Goal: Information Seeking & Learning: Learn about a topic

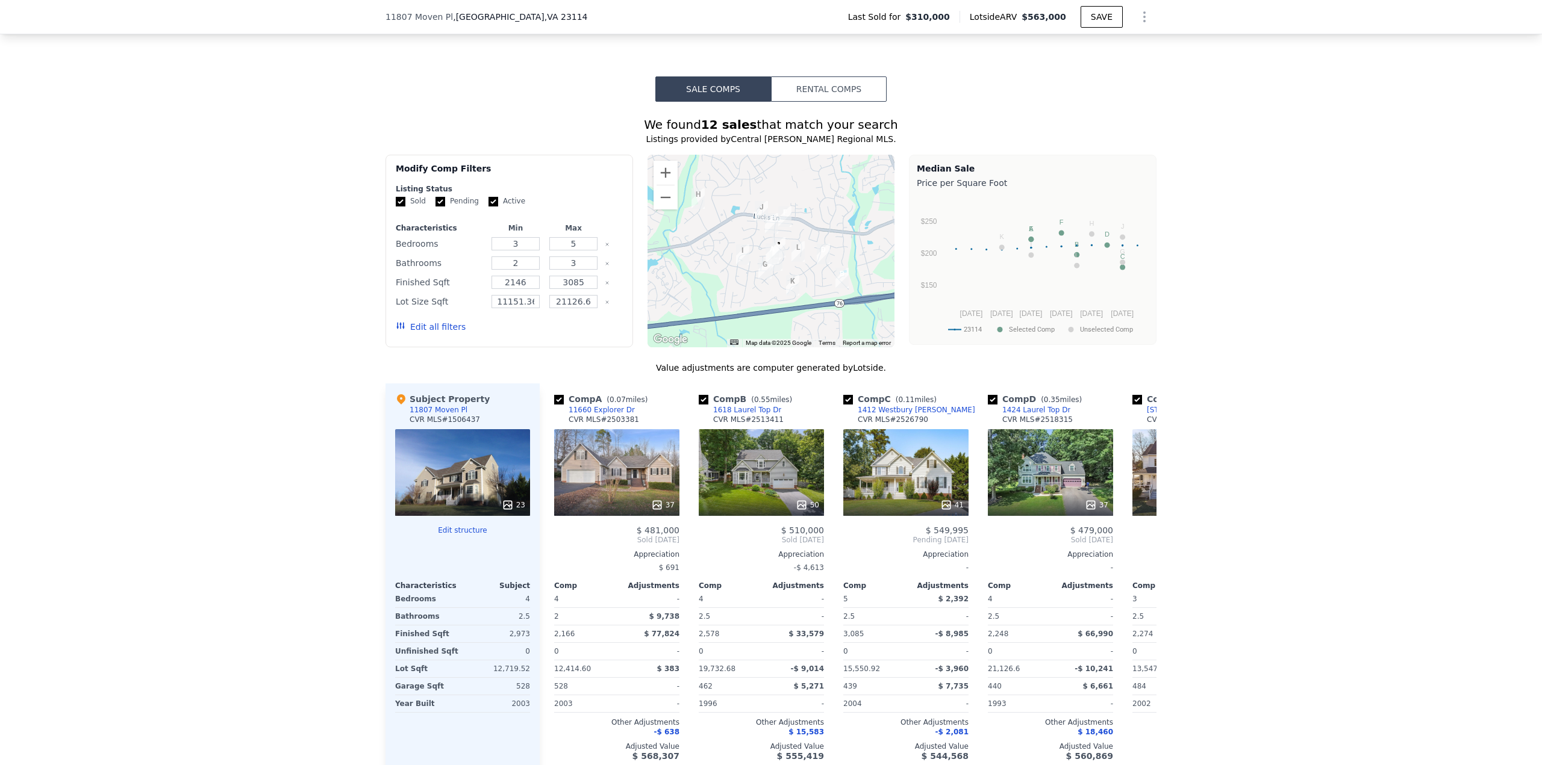
scroll to position [1020, 0]
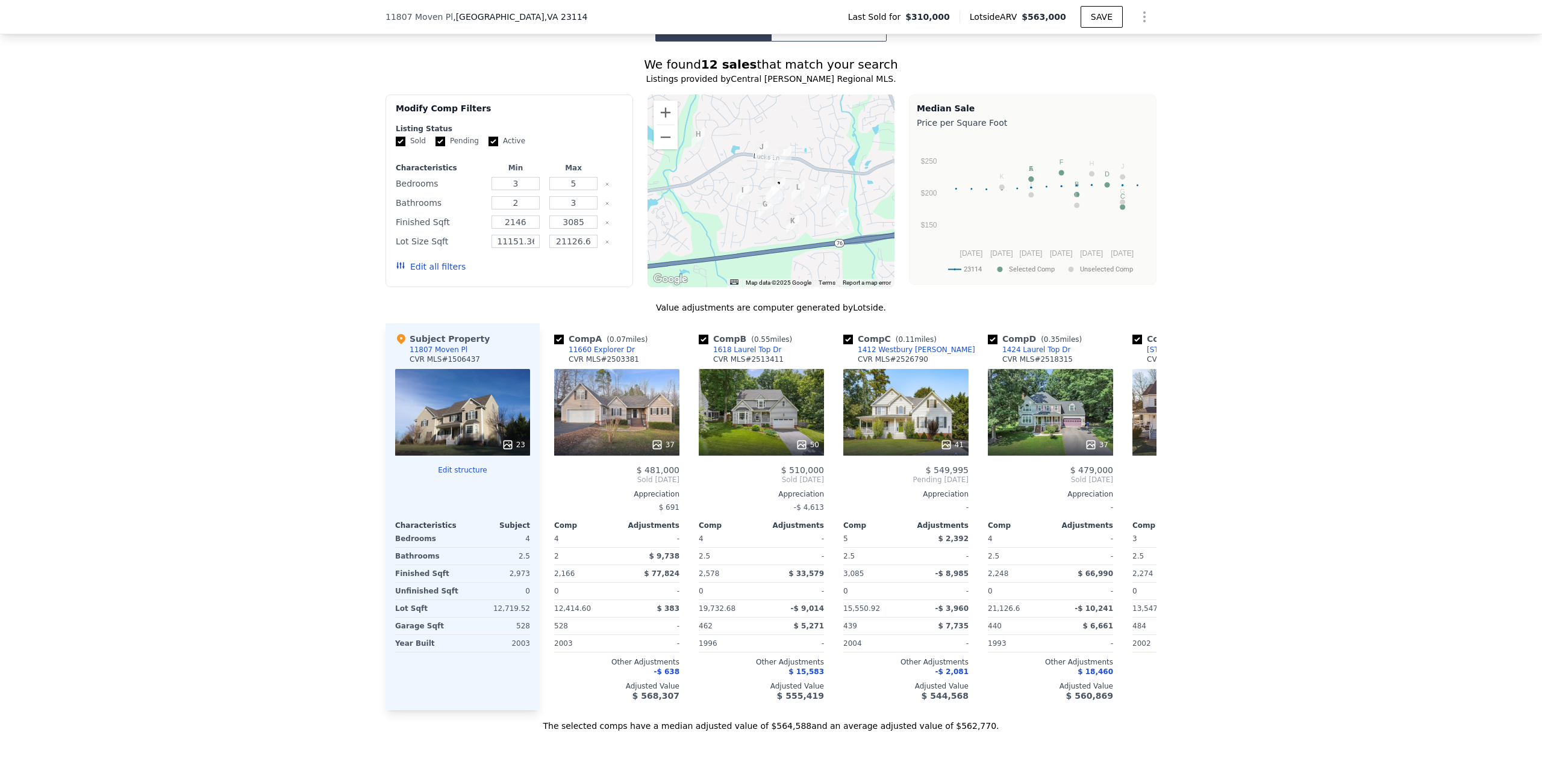
click at [505, 451] on icon at bounding box center [508, 445] width 12 height 12
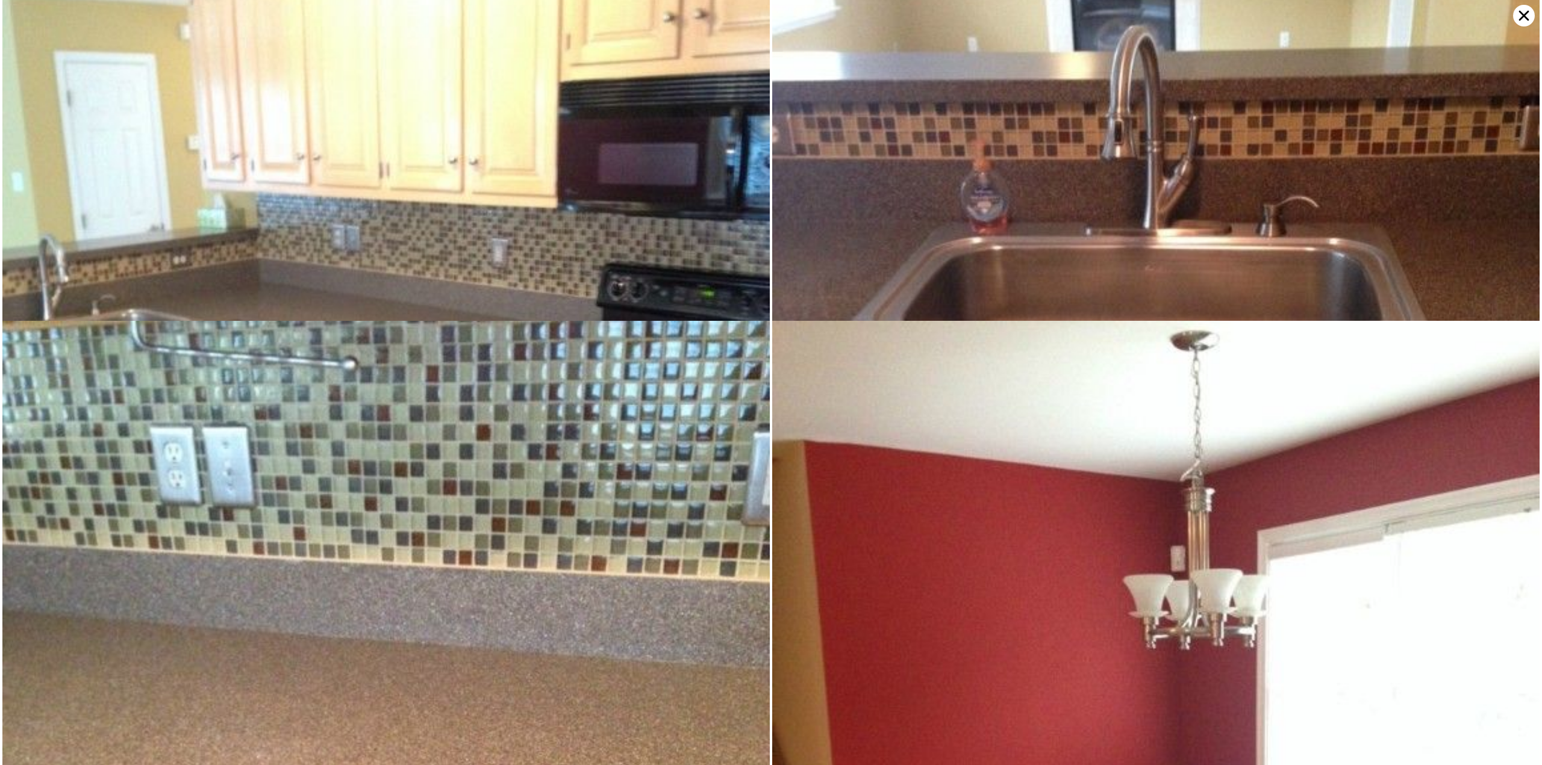
scroll to position [1395, 0]
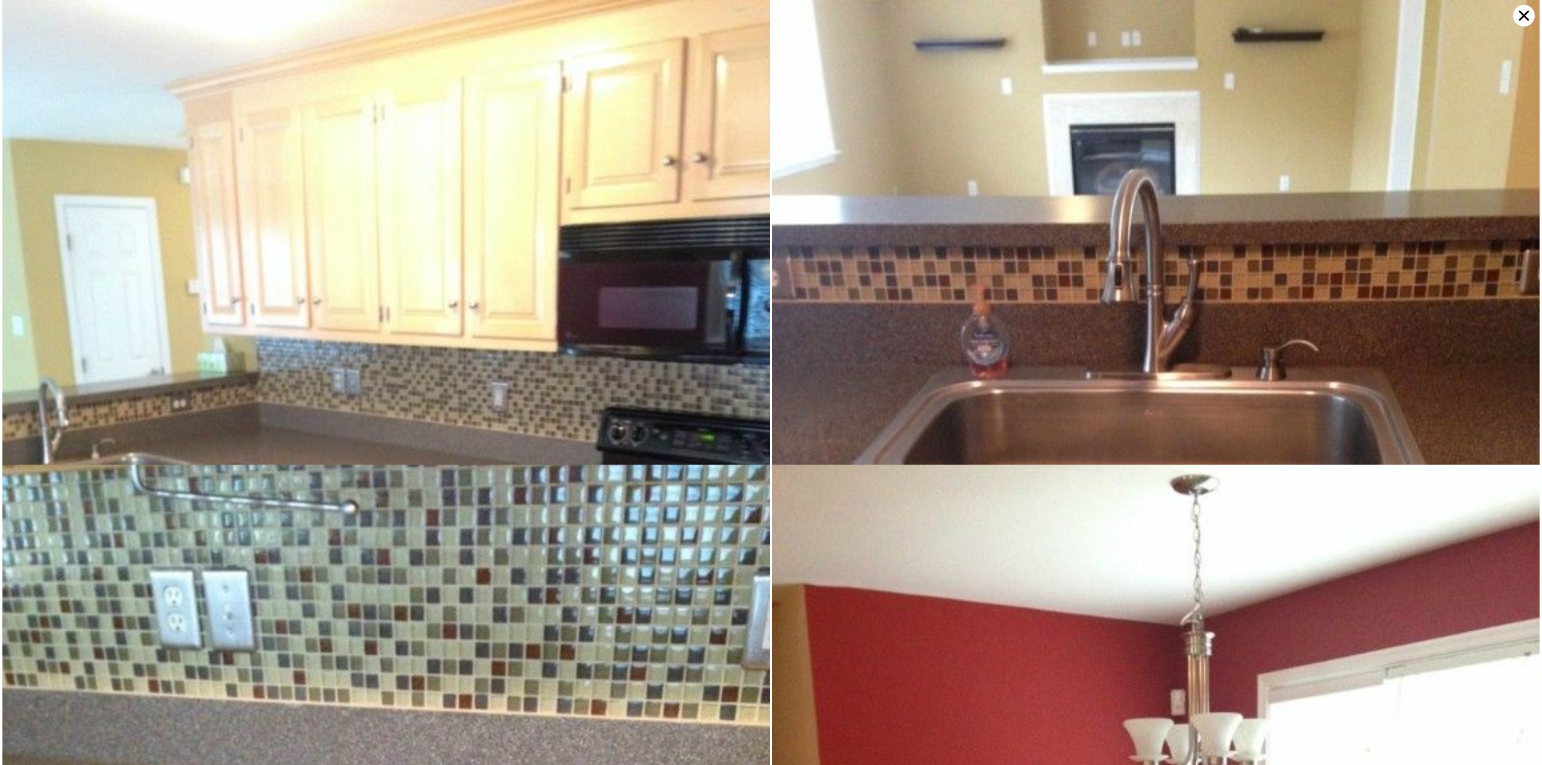
click at [1526, 14] on icon at bounding box center [1524, 16] width 22 height 22
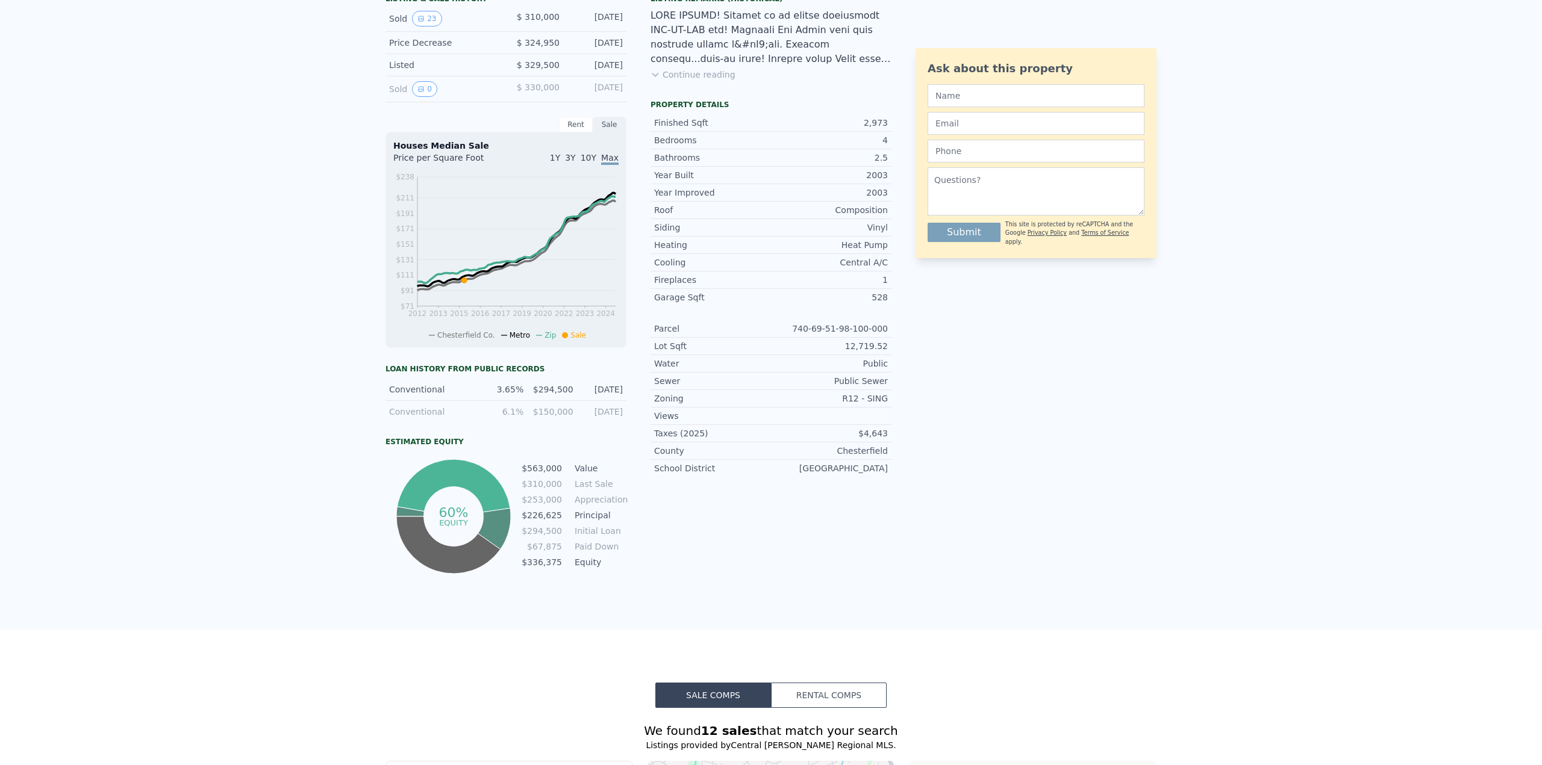
scroll to position [0, 0]
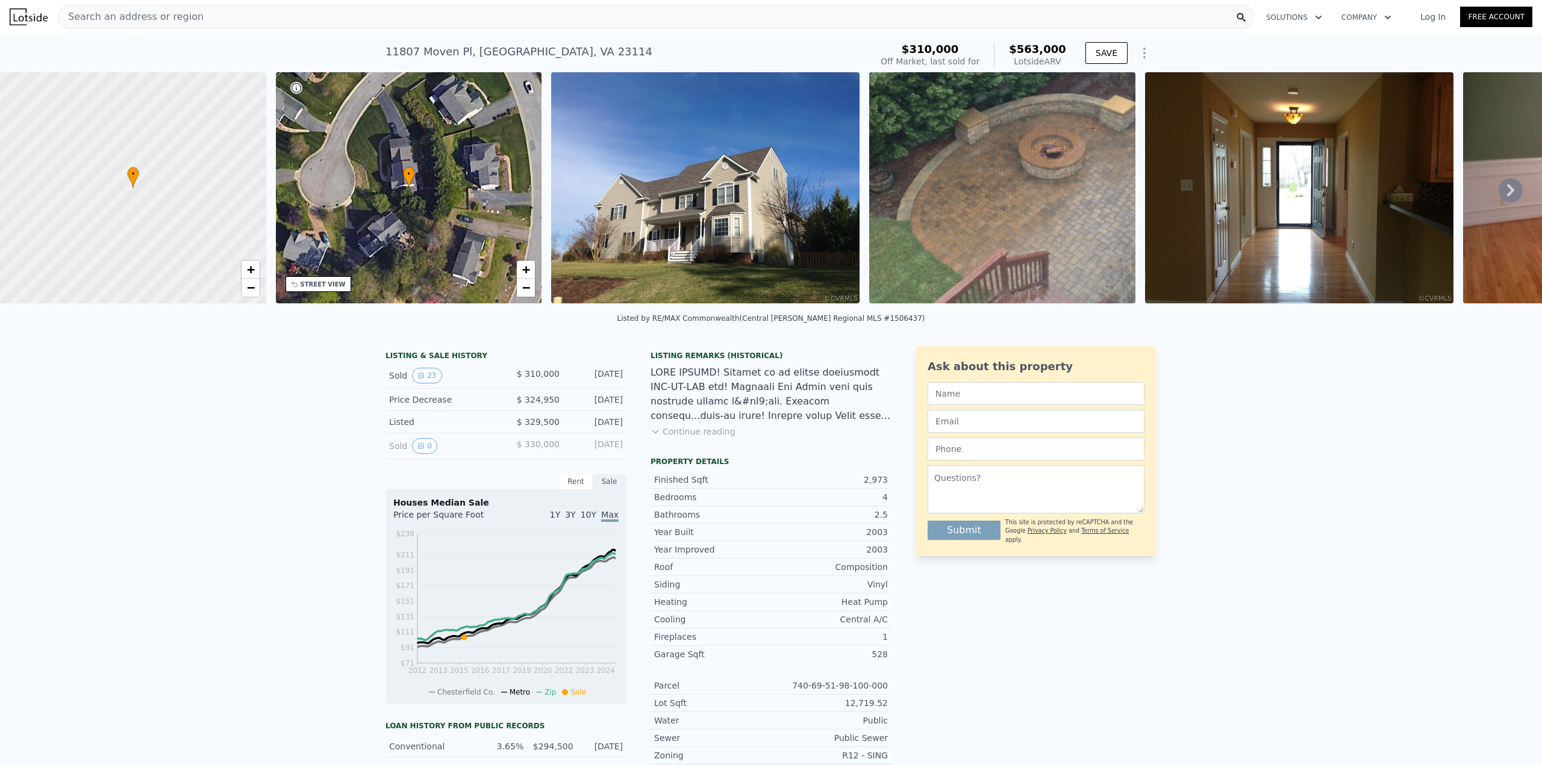
click at [173, 20] on span "Search an address or region" at bounding box center [130, 17] width 145 height 14
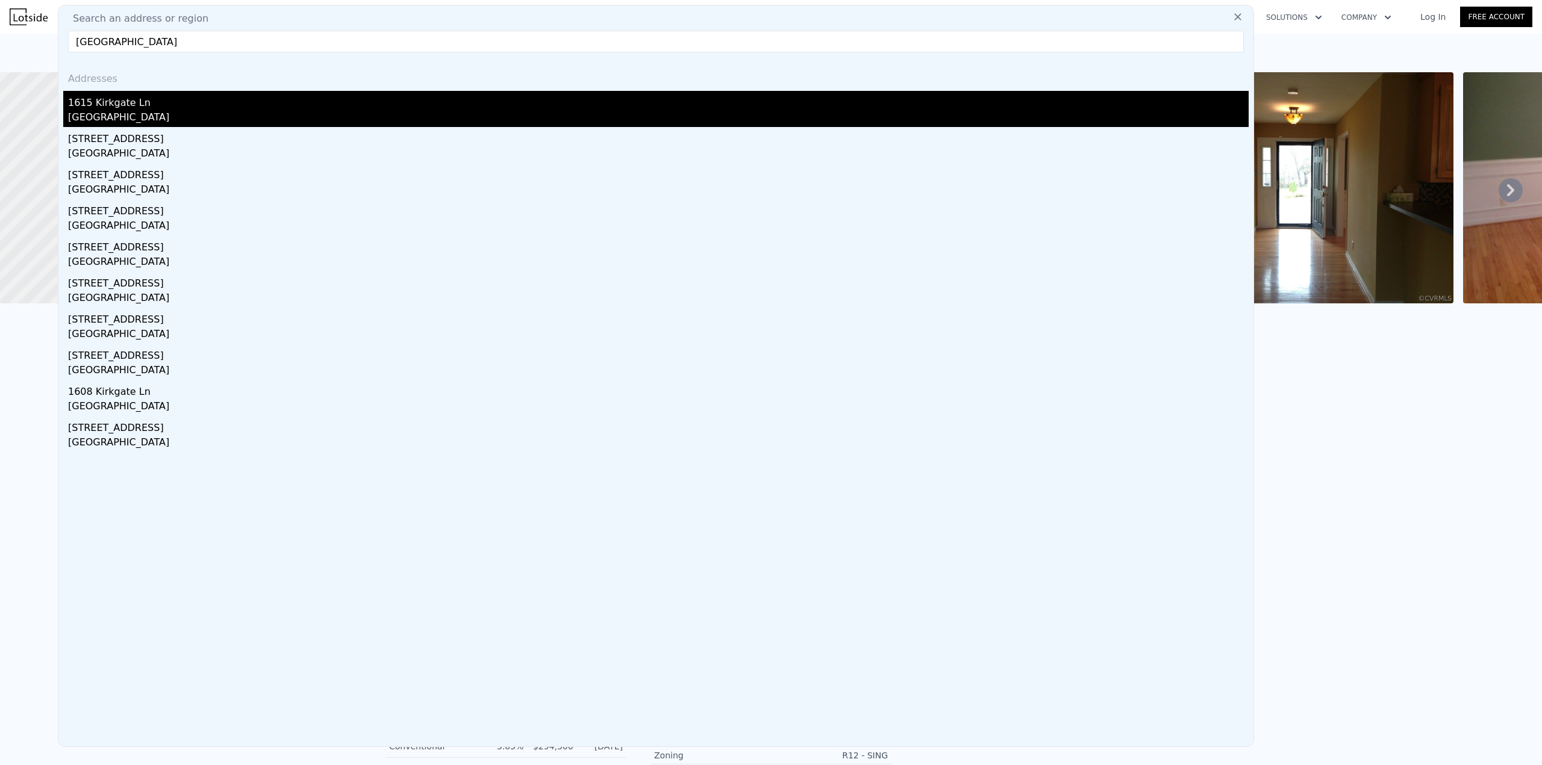
type input "[GEOGRAPHIC_DATA]"
click at [123, 108] on div "1615 Kirkgate Ln" at bounding box center [658, 100] width 1180 height 19
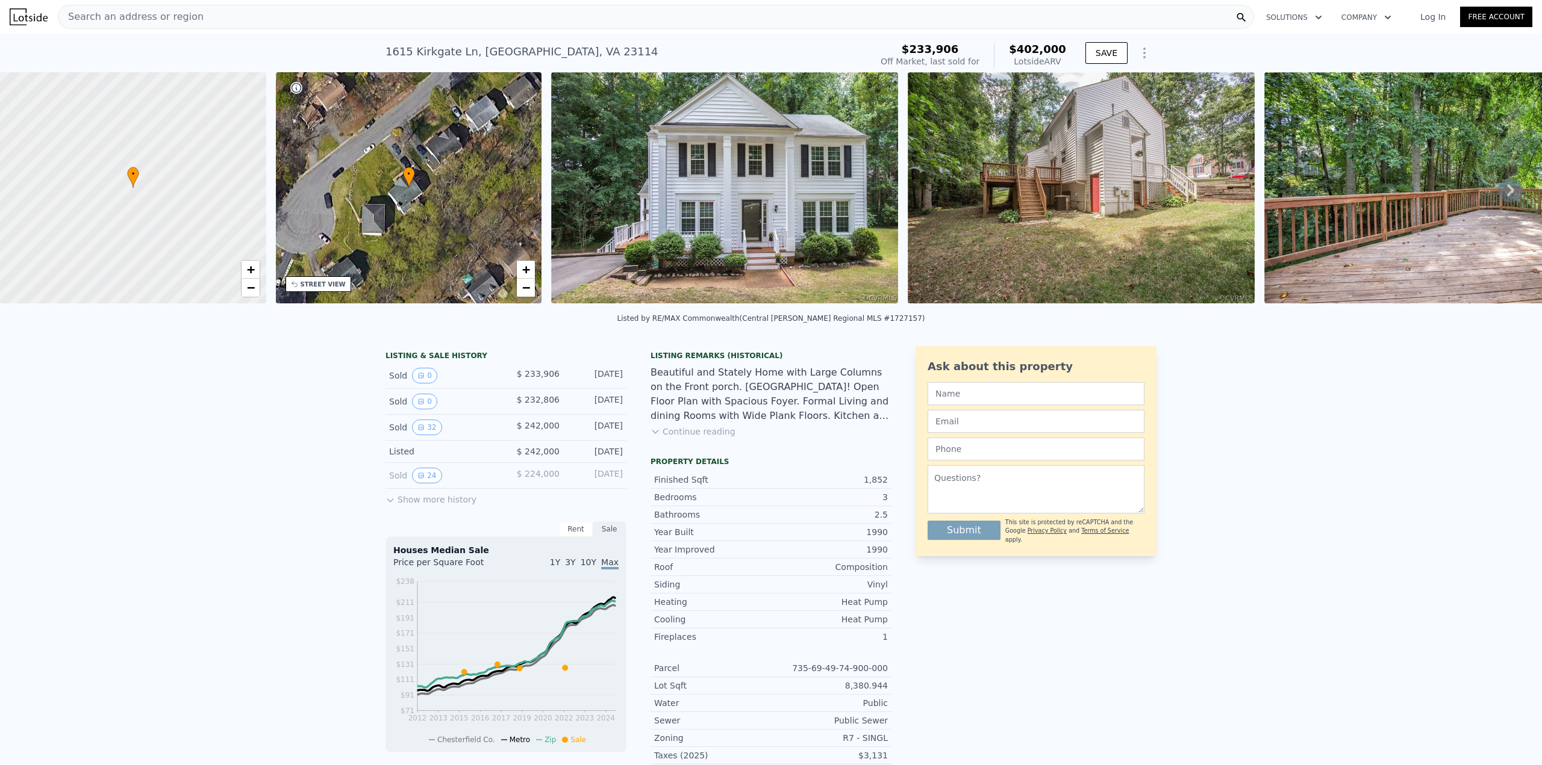
click at [431, 506] on button "Show more history" at bounding box center [430, 497] width 91 height 17
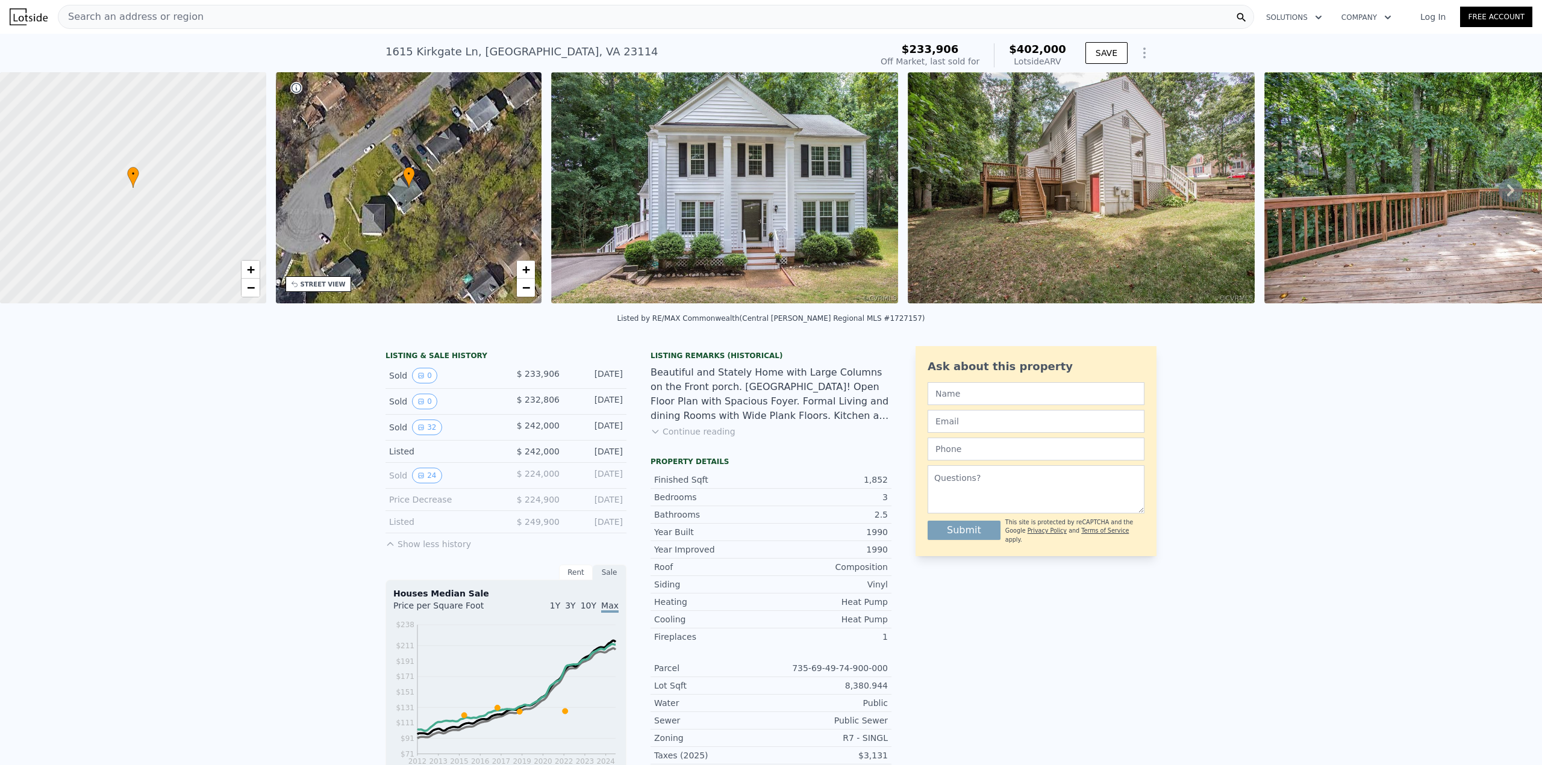
scroll to position [116, 0]
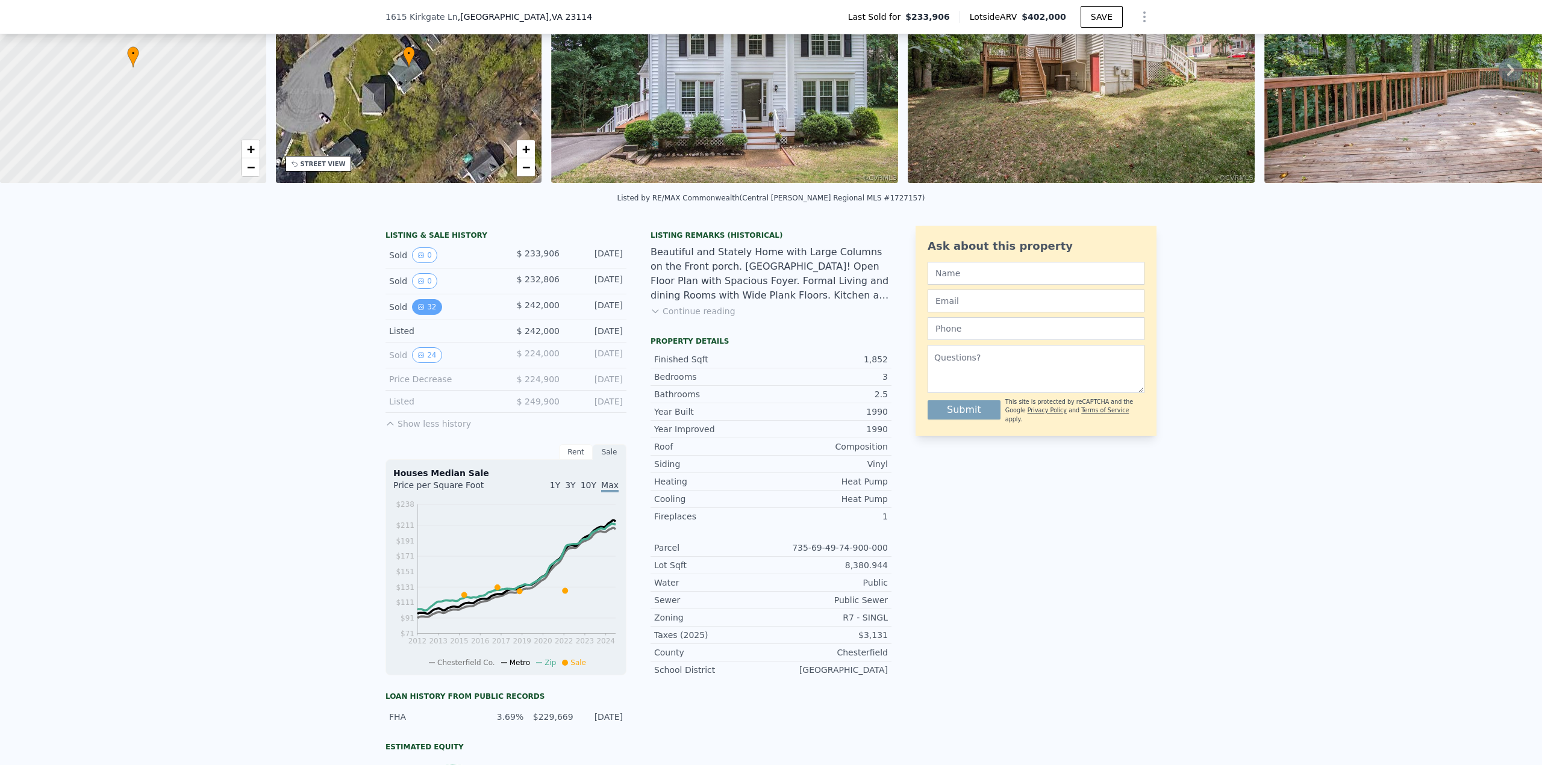
click at [422, 315] on button "32" at bounding box center [427, 307] width 30 height 16
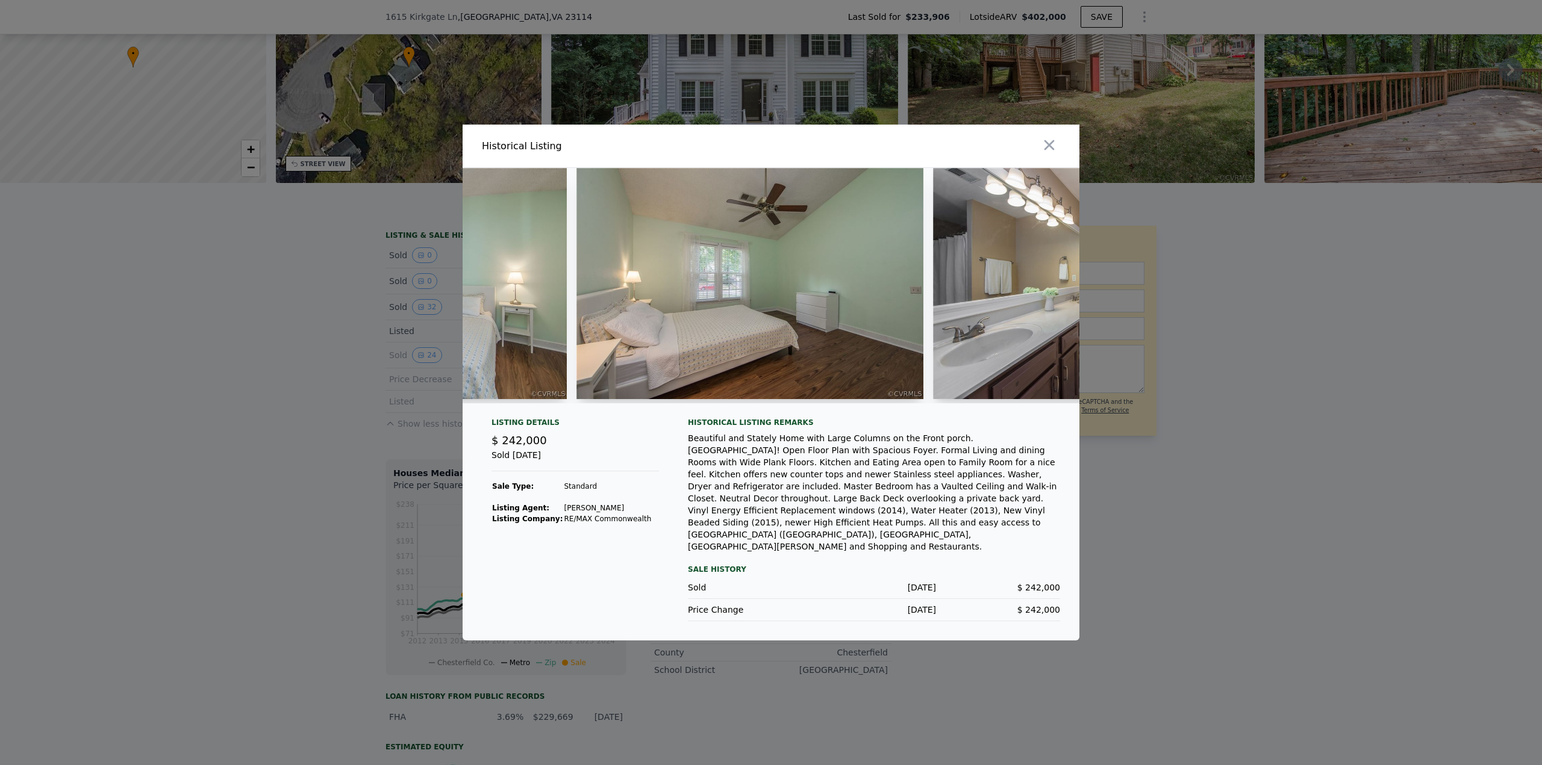
scroll to position [0, 7035]
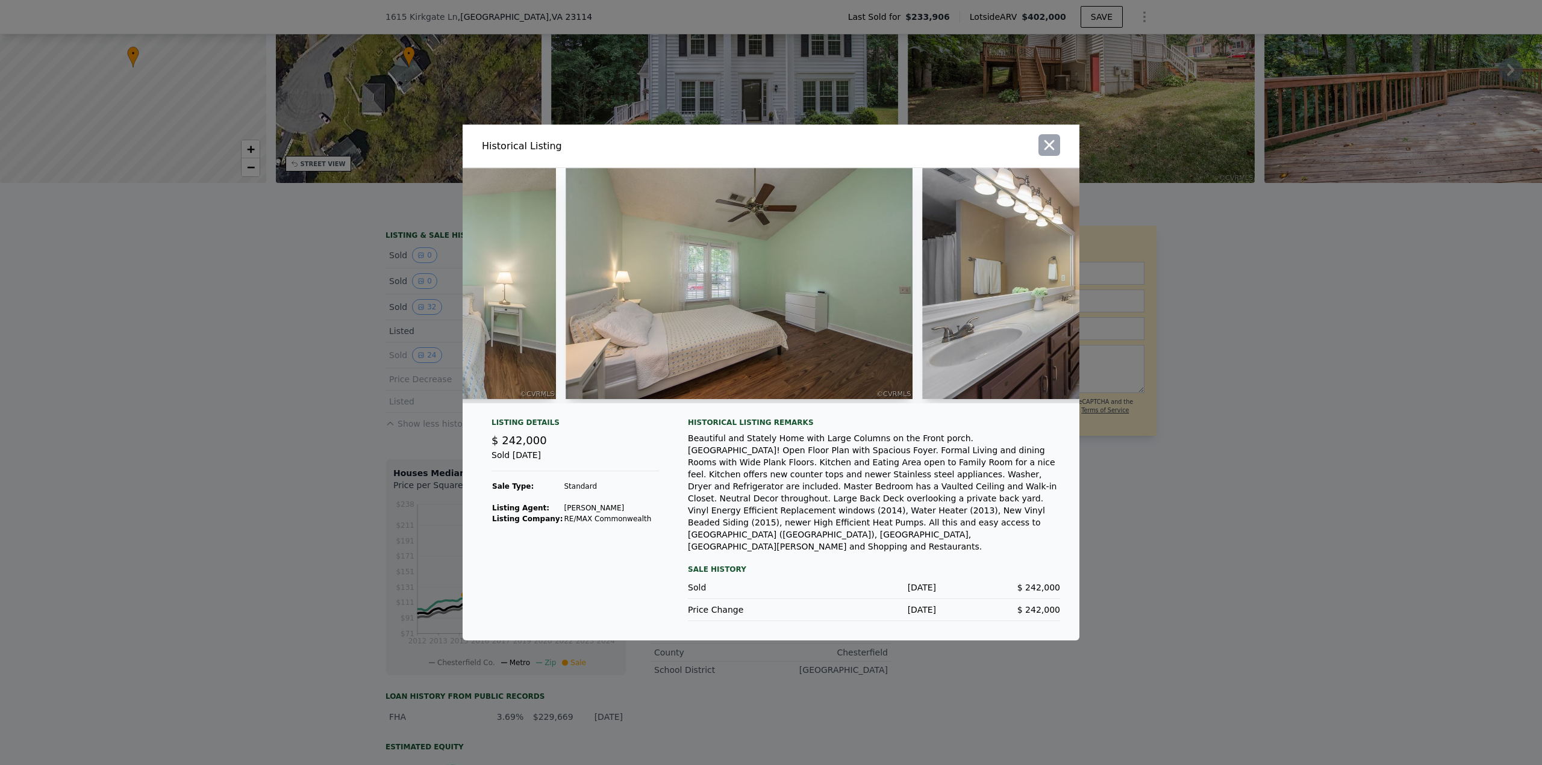
drag, startPoint x: 1048, startPoint y: 151, endPoint x: 943, endPoint y: 142, distance: 105.7
click at [1046, 151] on icon "button" at bounding box center [1049, 145] width 17 height 17
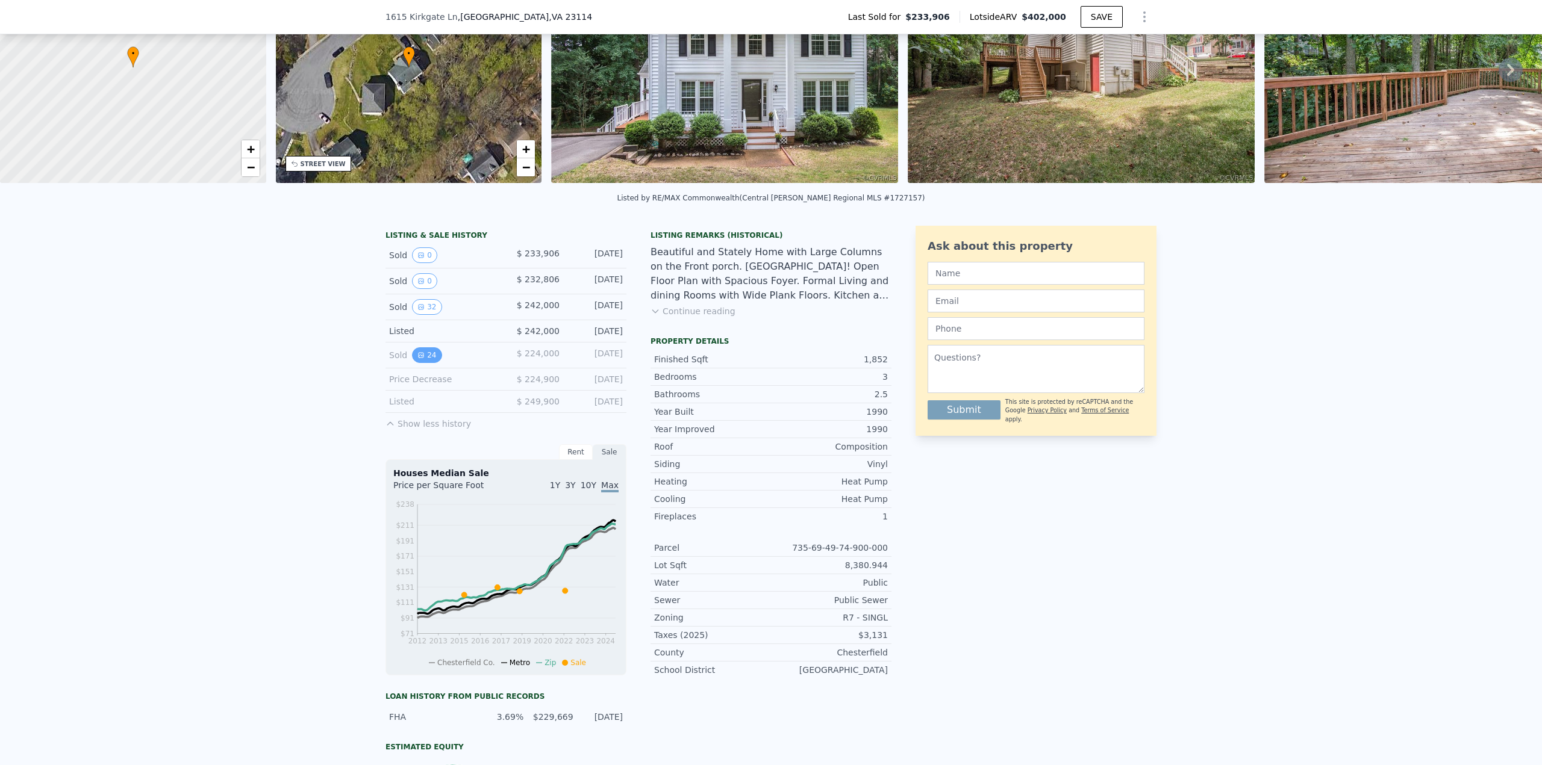
click at [420, 363] on button "24" at bounding box center [427, 356] width 30 height 16
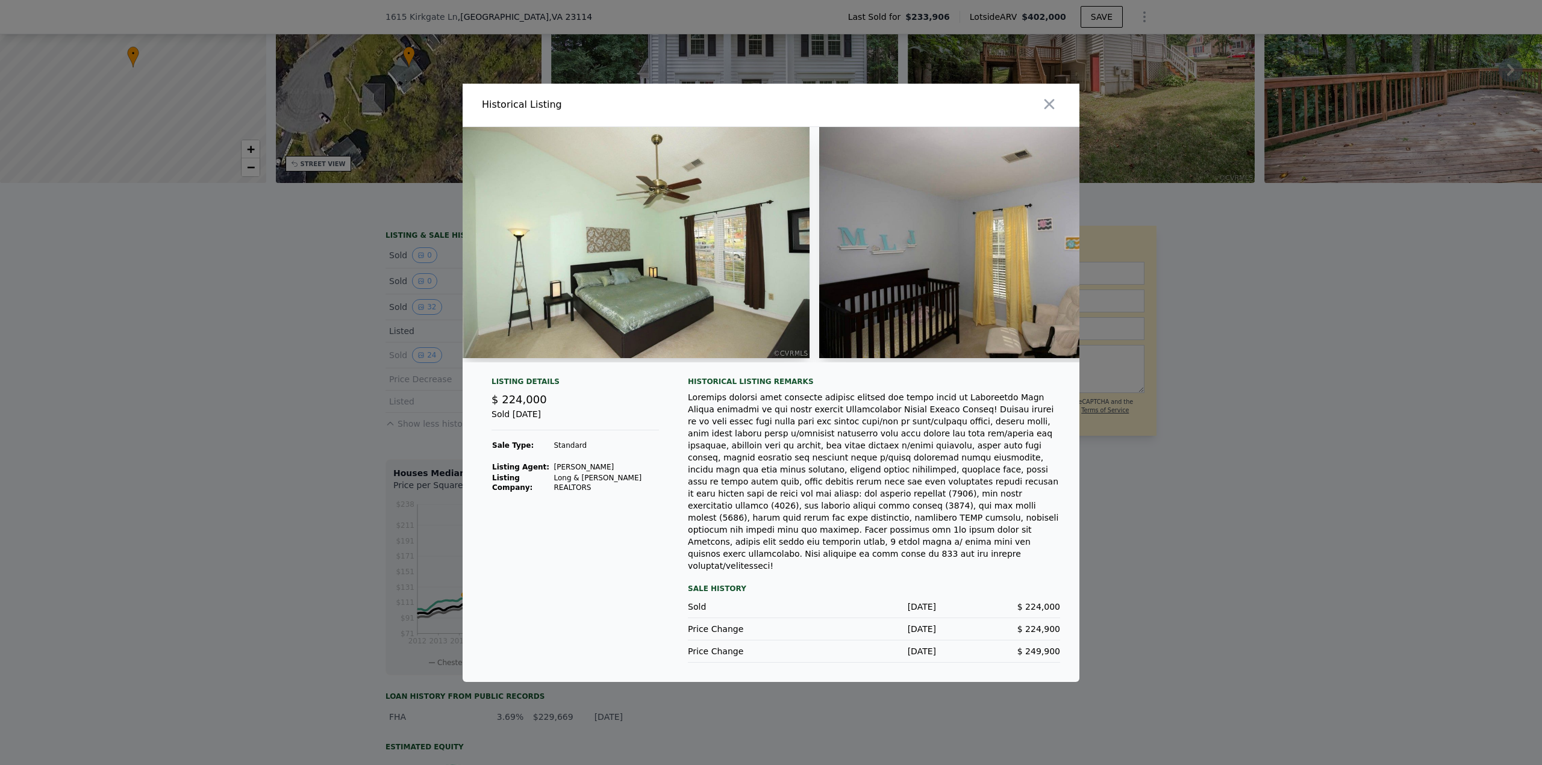
scroll to position [0, 6202]
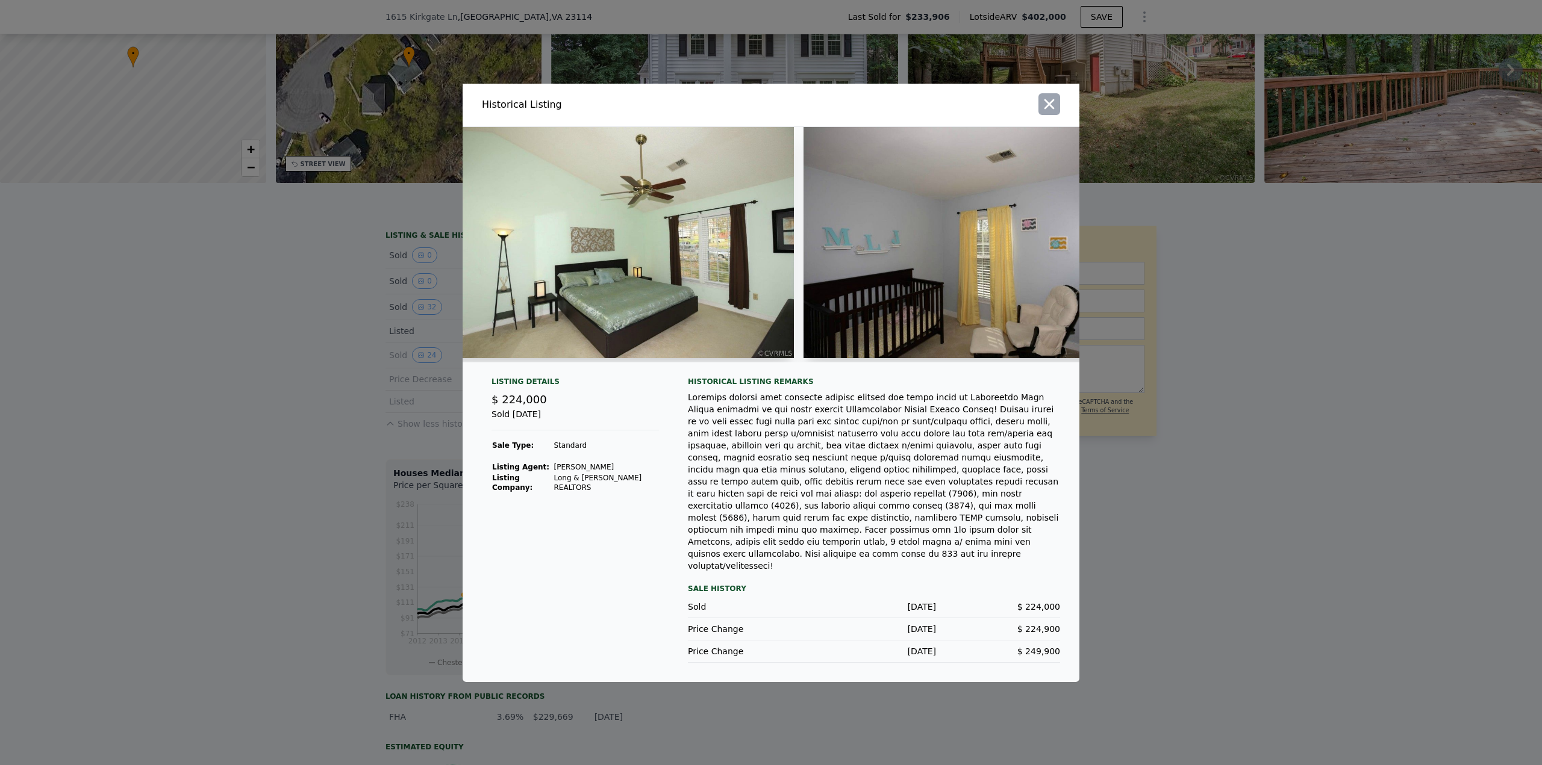
click at [1047, 113] on icon "button" at bounding box center [1049, 104] width 17 height 17
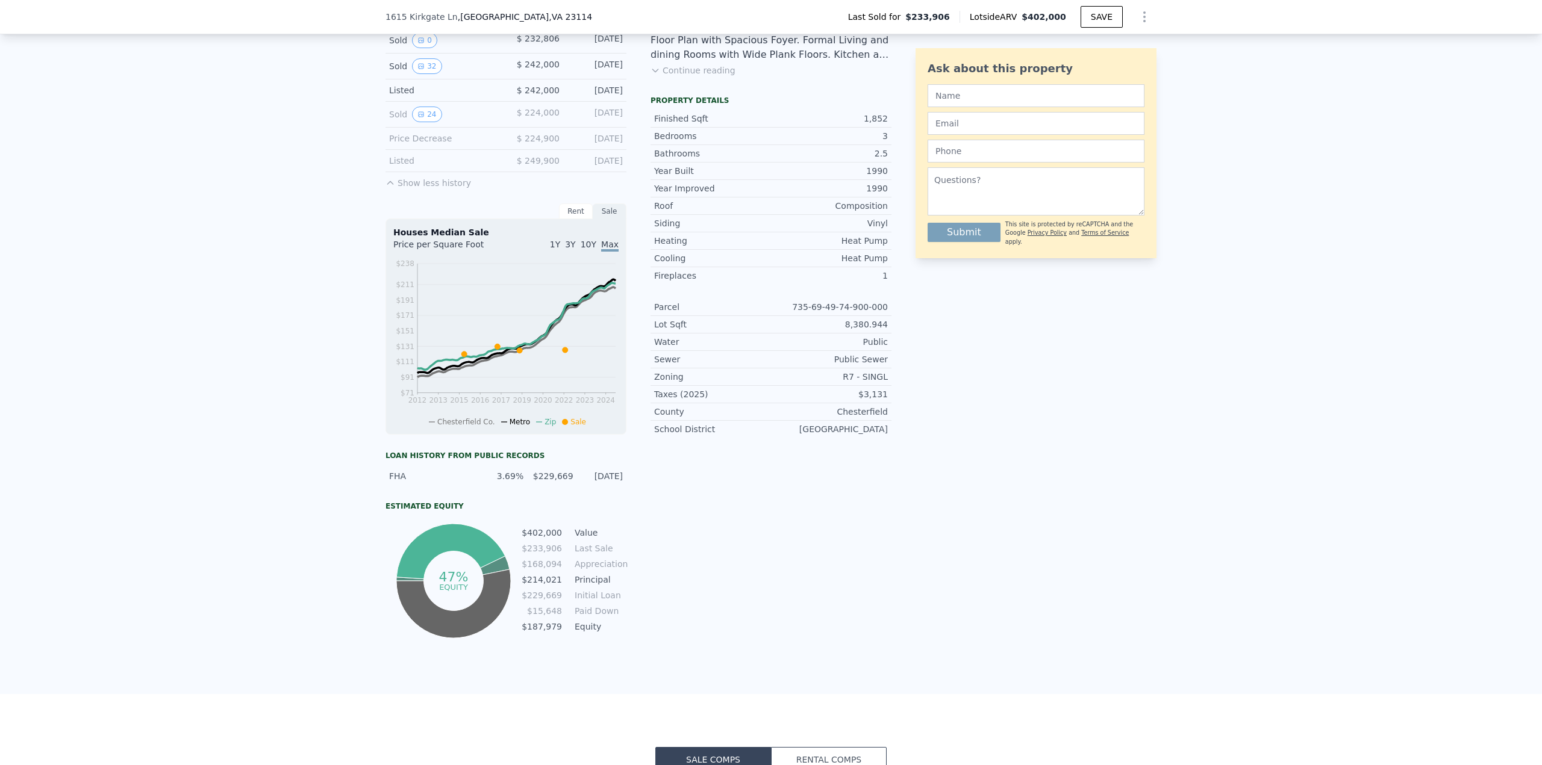
scroll to position [176, 0]
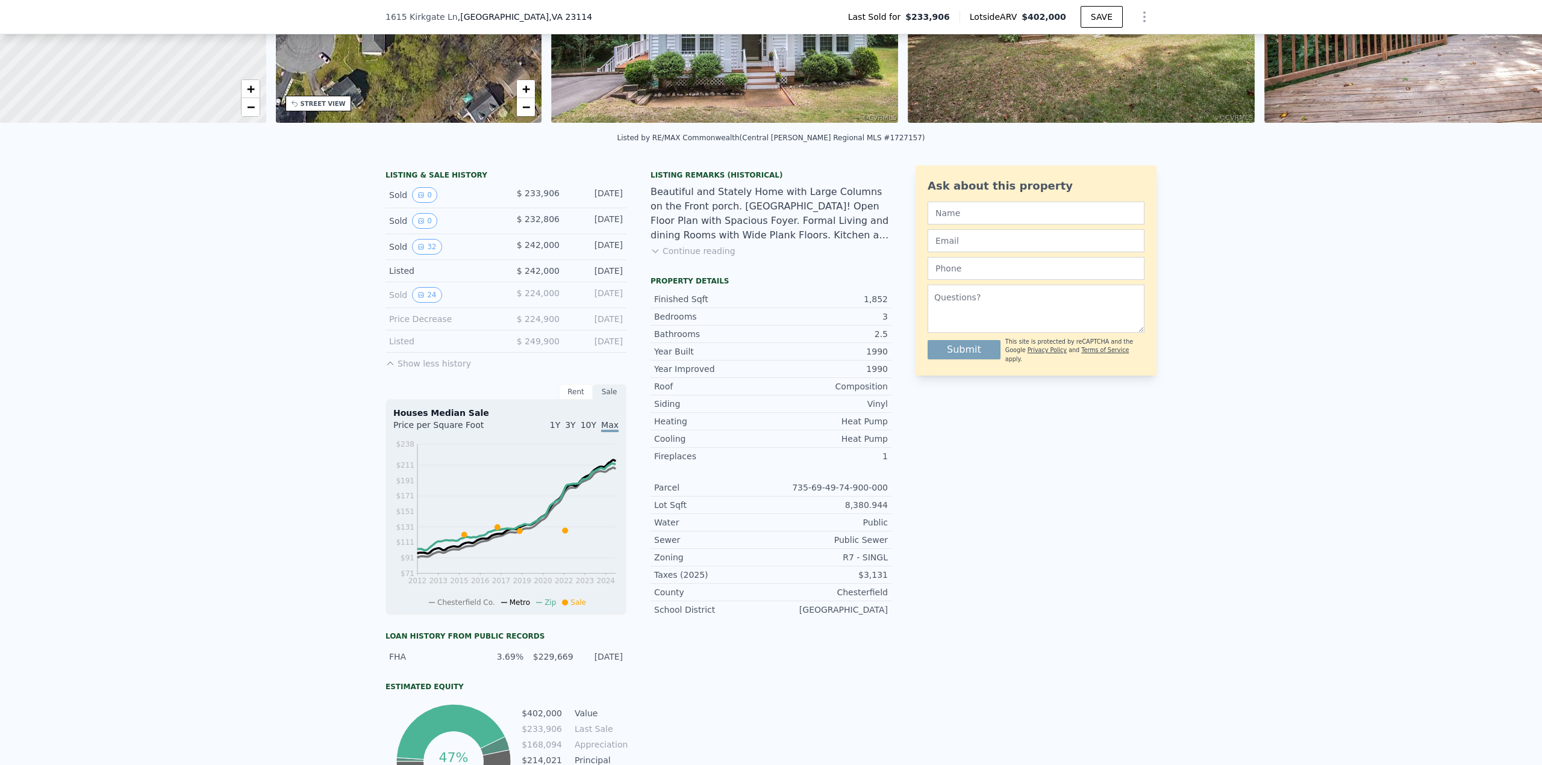
click at [664, 257] on button "Continue reading" at bounding box center [692, 251] width 85 height 12
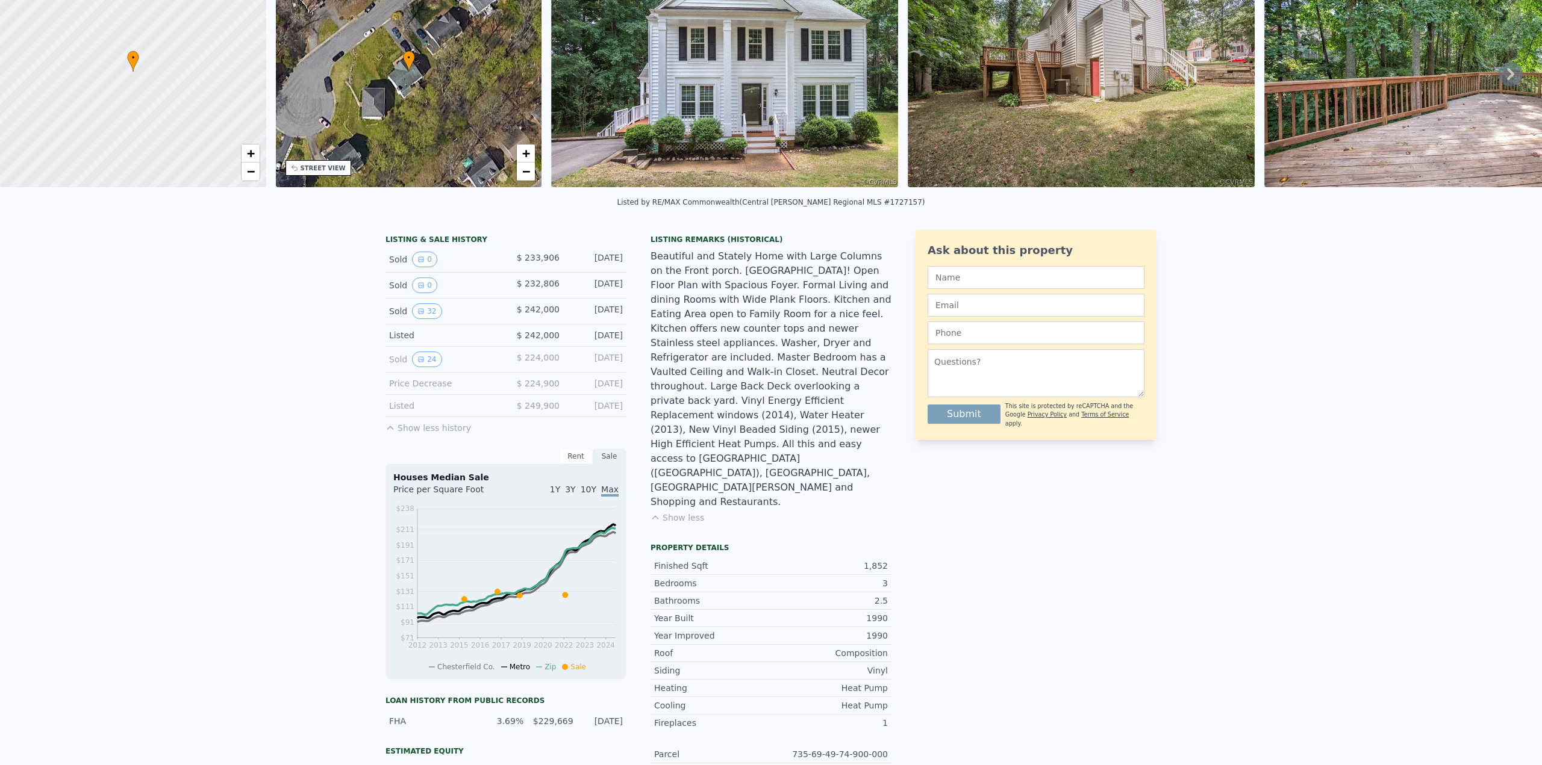
scroll to position [0, 0]
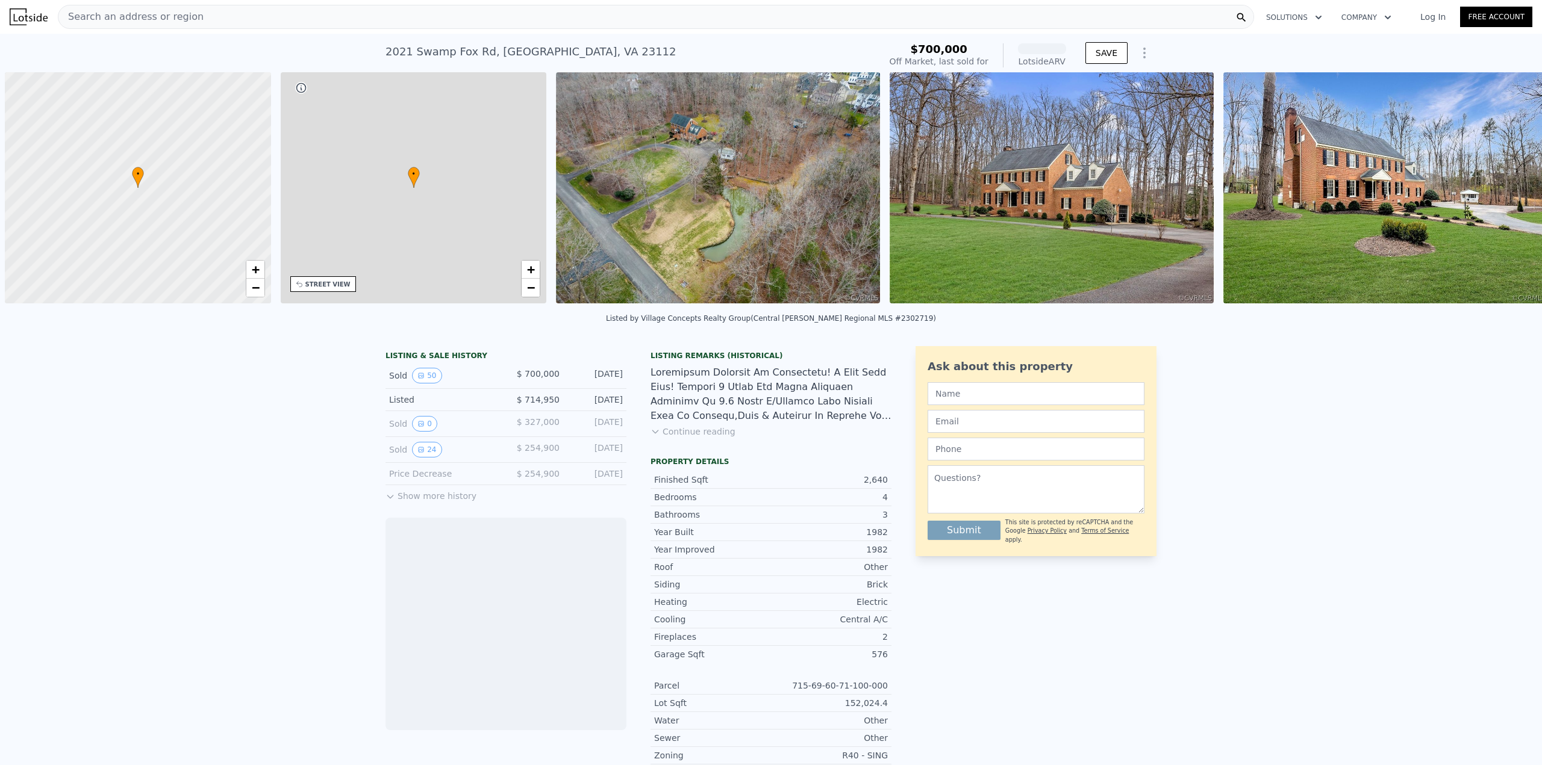
scroll to position [0, 5]
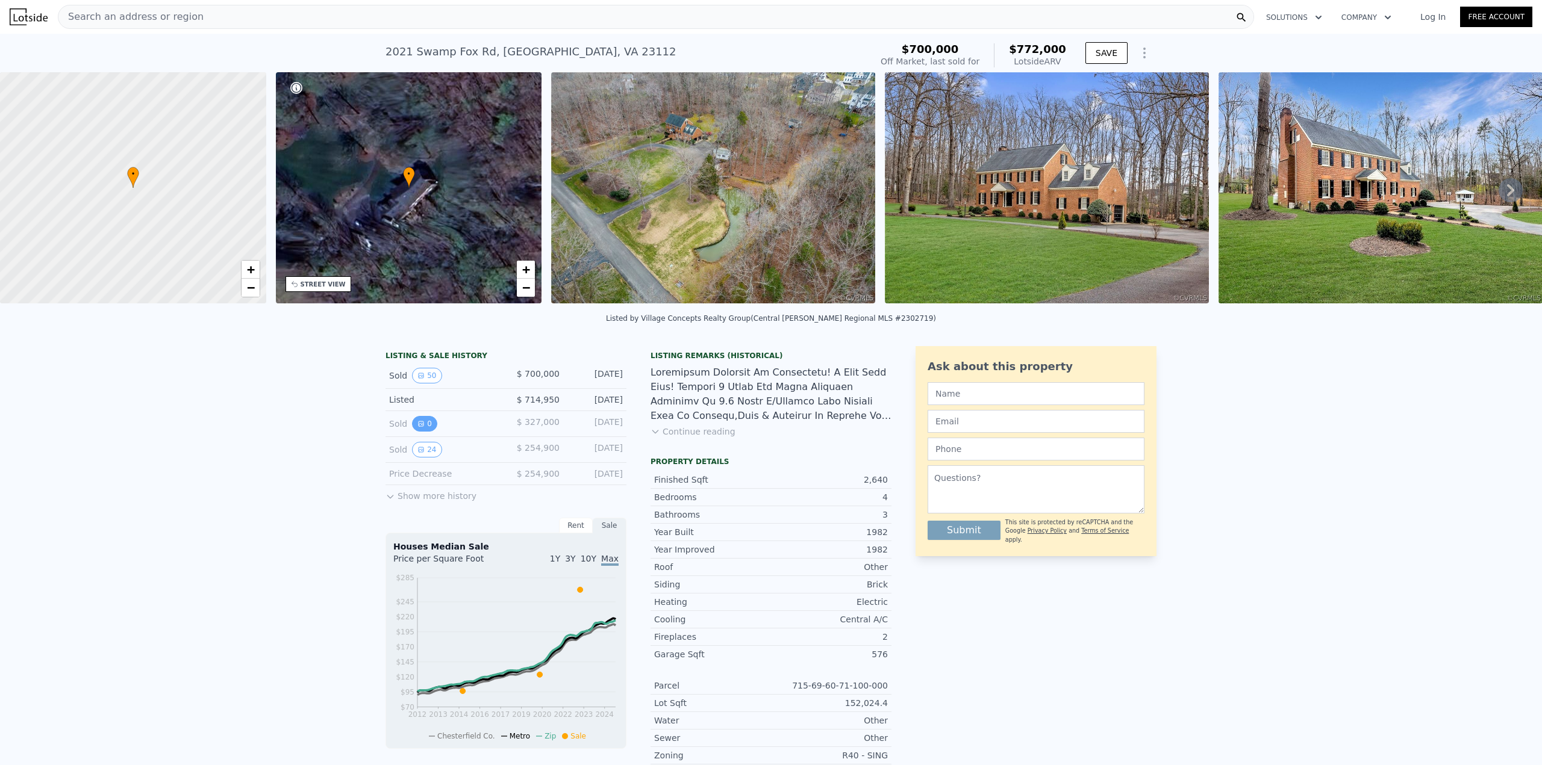
click at [421, 432] on button "0" at bounding box center [424, 424] width 25 height 16
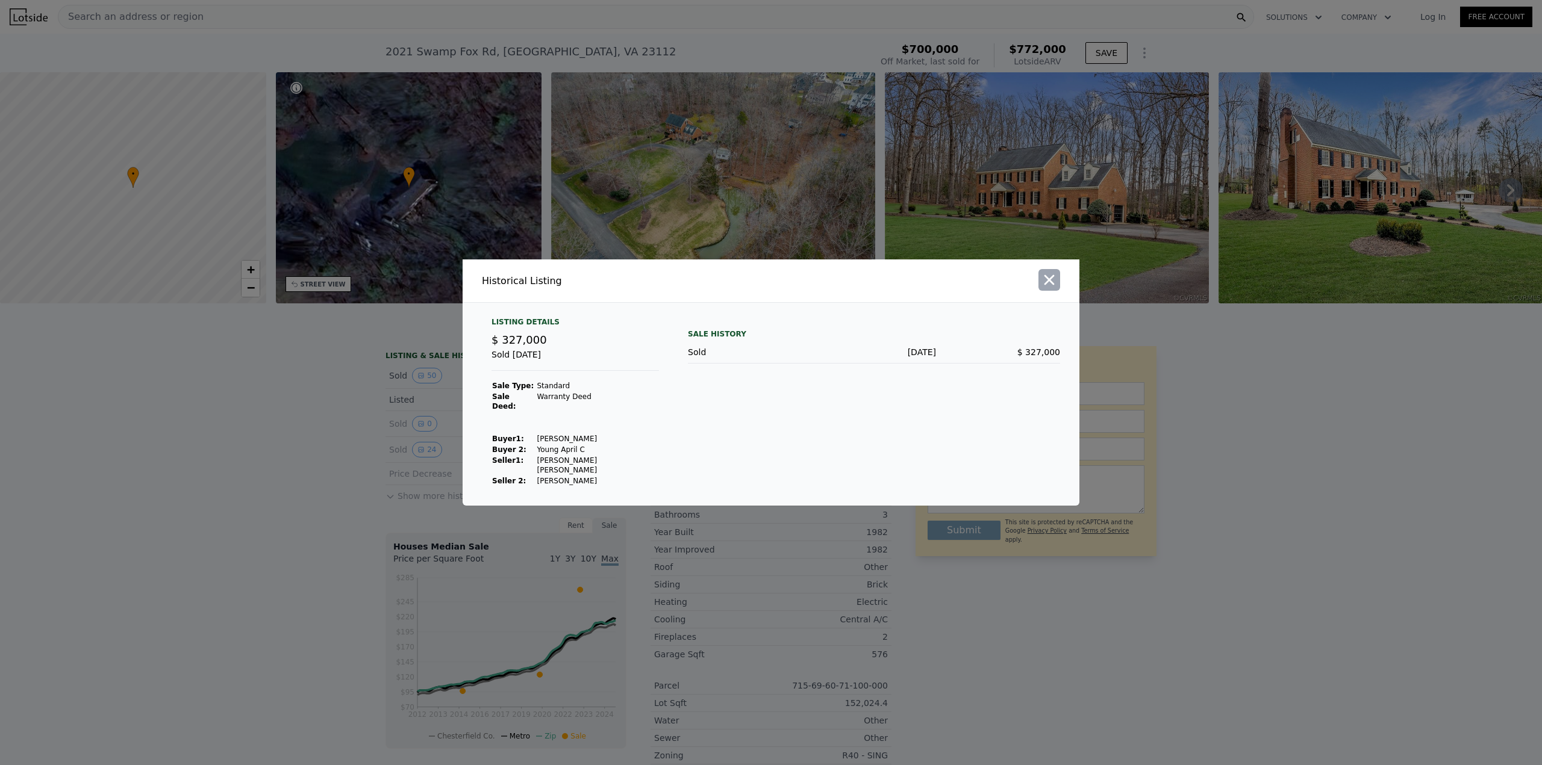
click at [1044, 287] on icon "button" at bounding box center [1049, 280] width 17 height 17
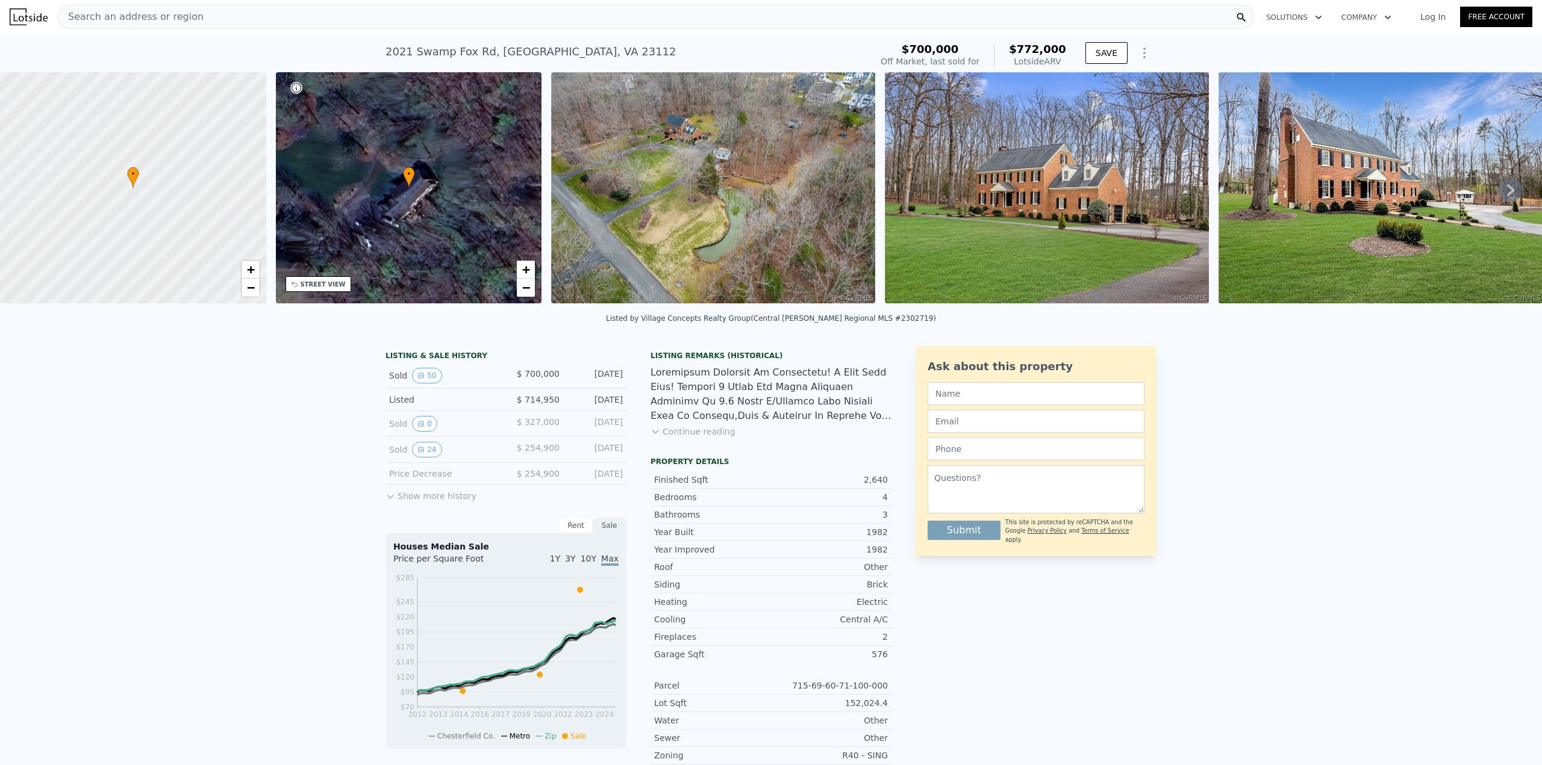
click at [420, 502] on button "Show more history" at bounding box center [430, 493] width 91 height 17
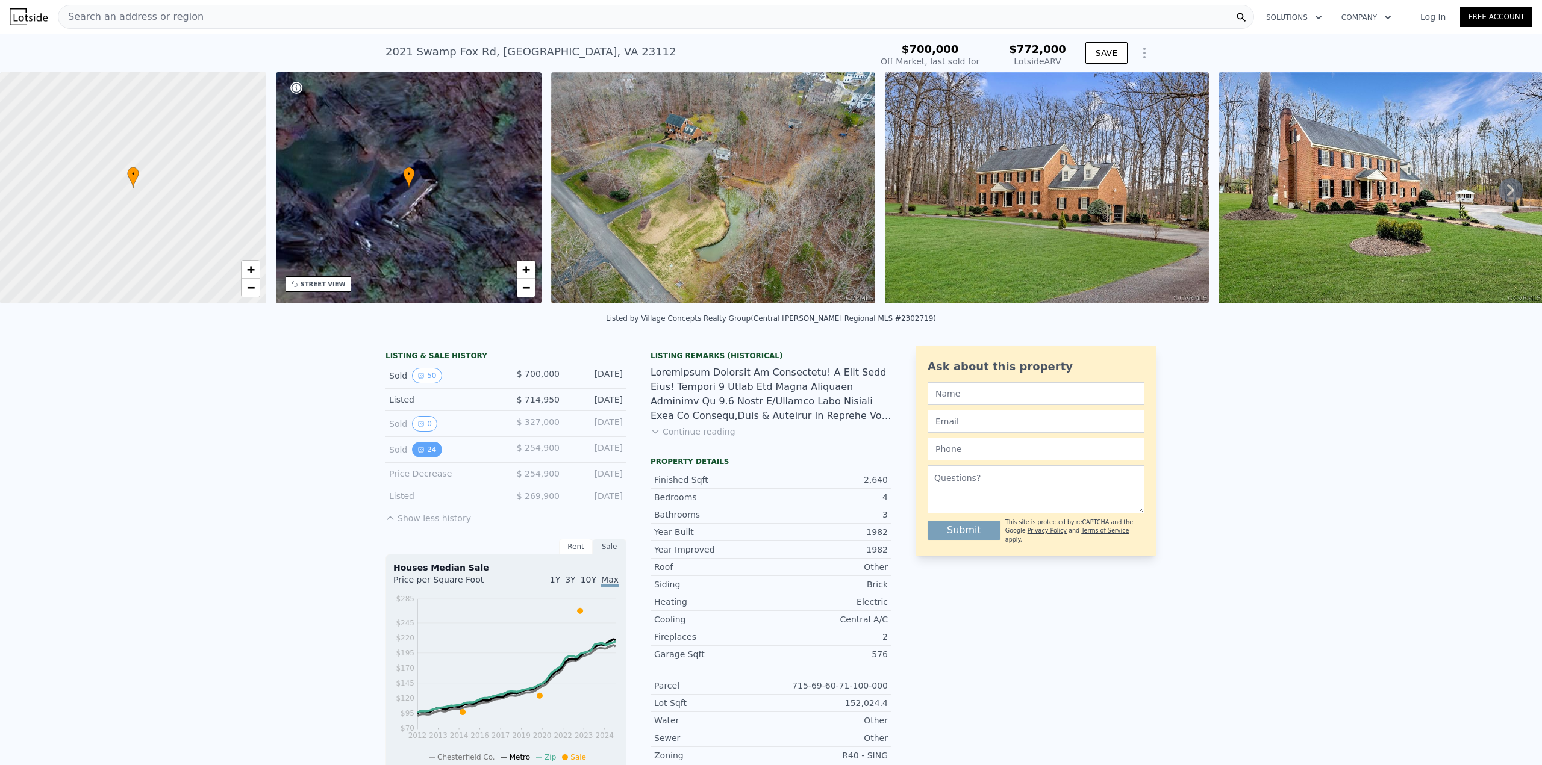
click at [422, 458] on button "24" at bounding box center [427, 450] width 30 height 16
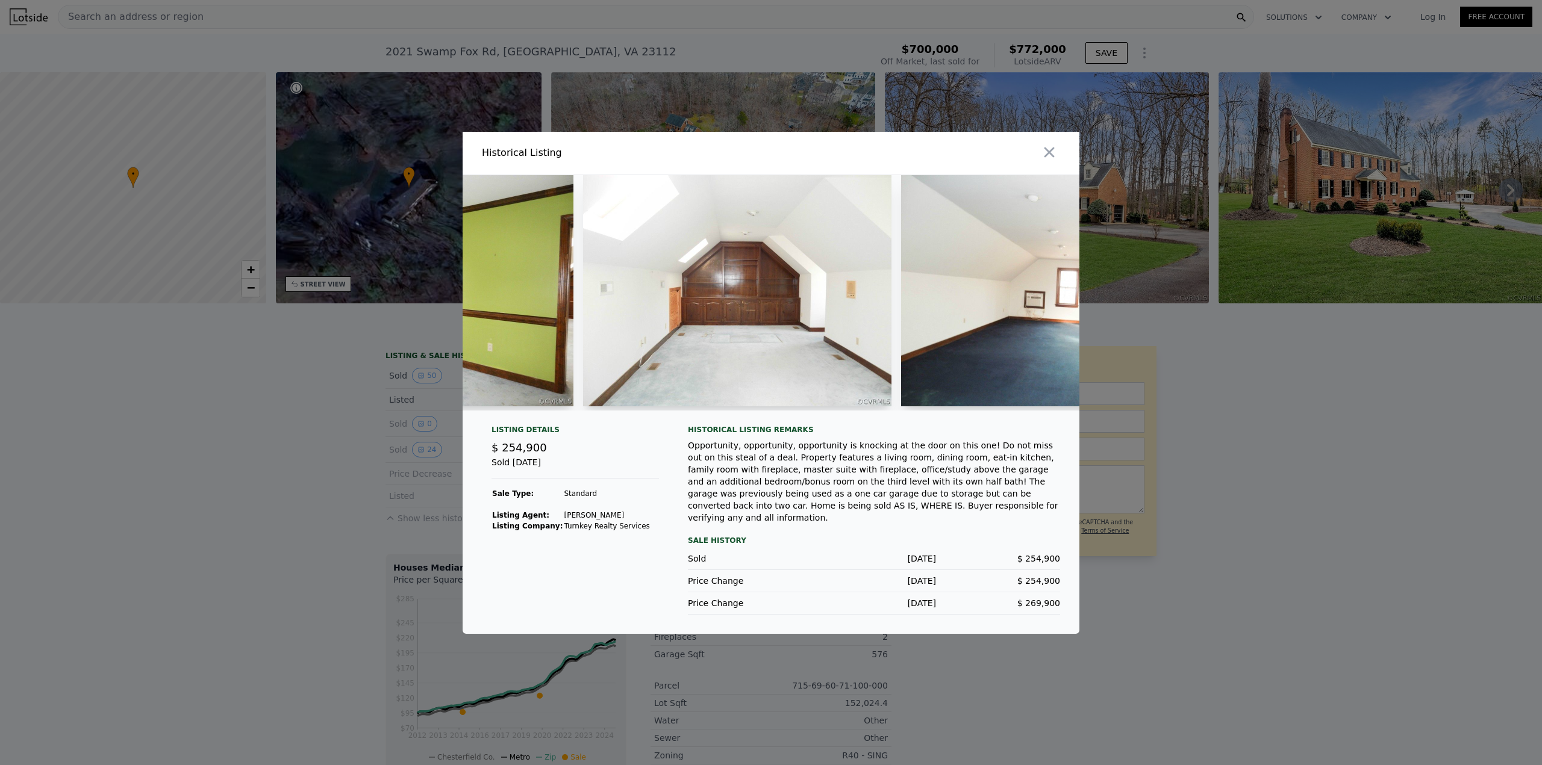
scroll to position [0, 5628]
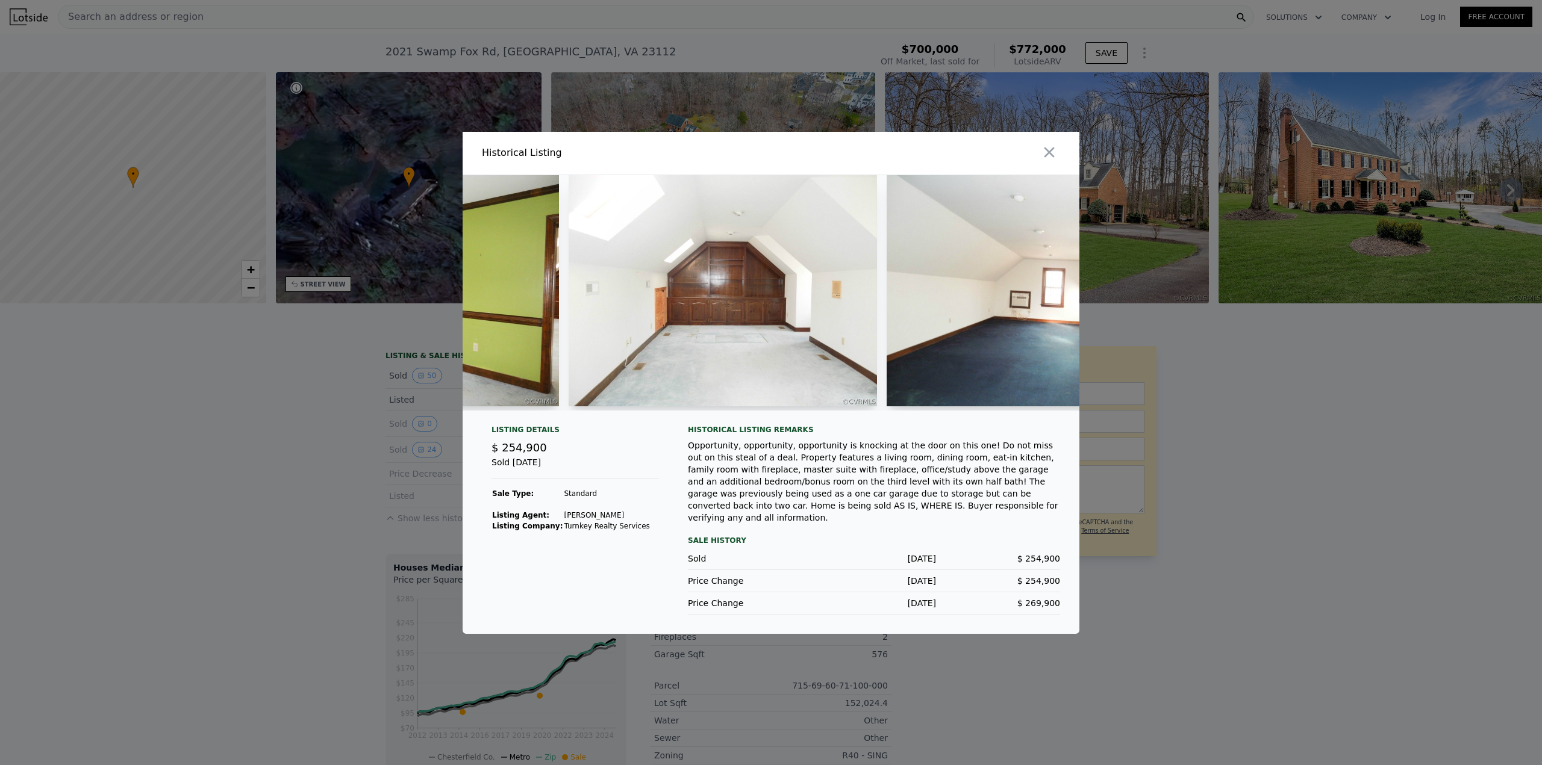
click at [1052, 154] on icon "button" at bounding box center [1049, 152] width 17 height 17
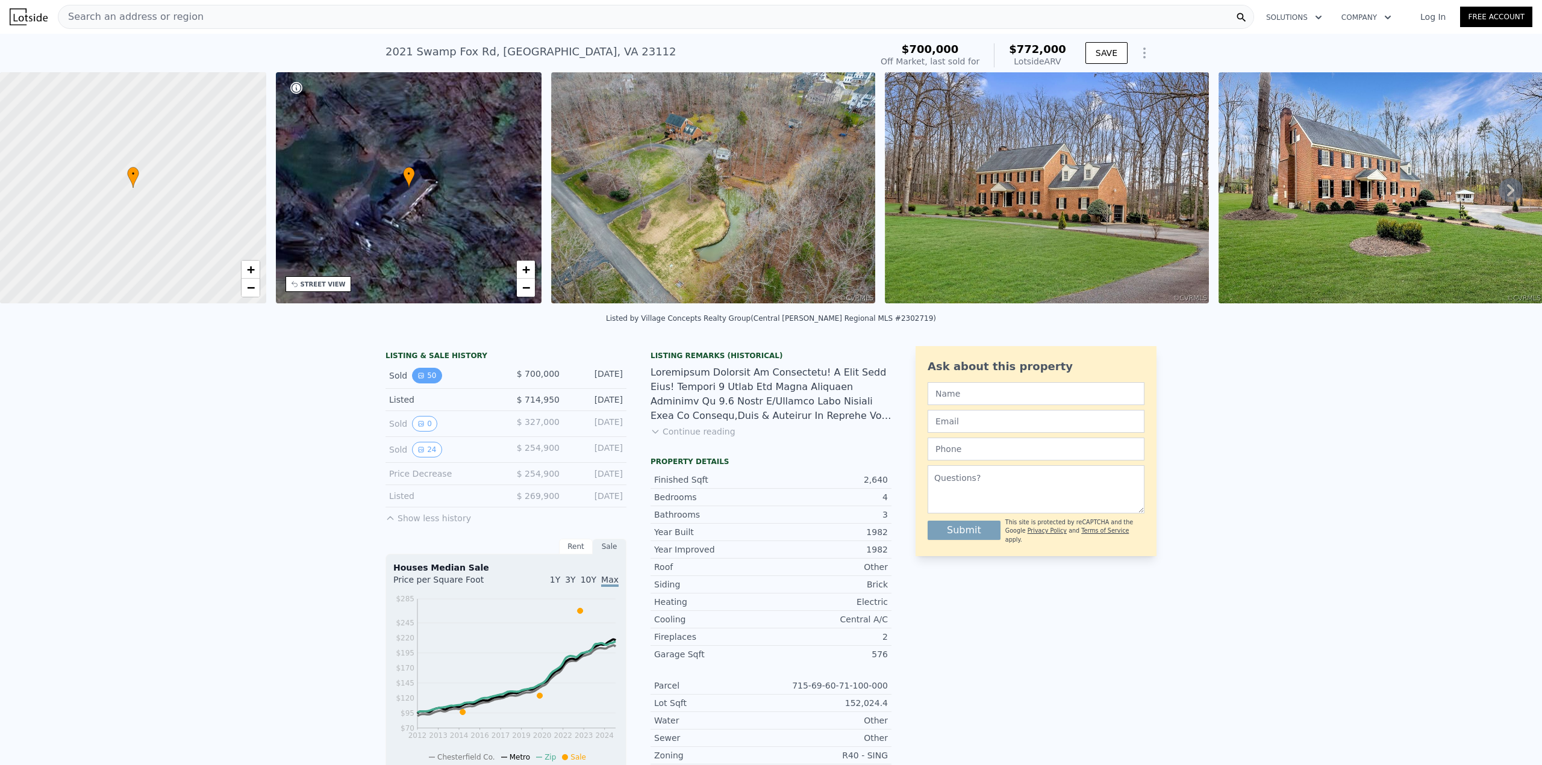
click at [425, 384] on button "50" at bounding box center [427, 376] width 30 height 16
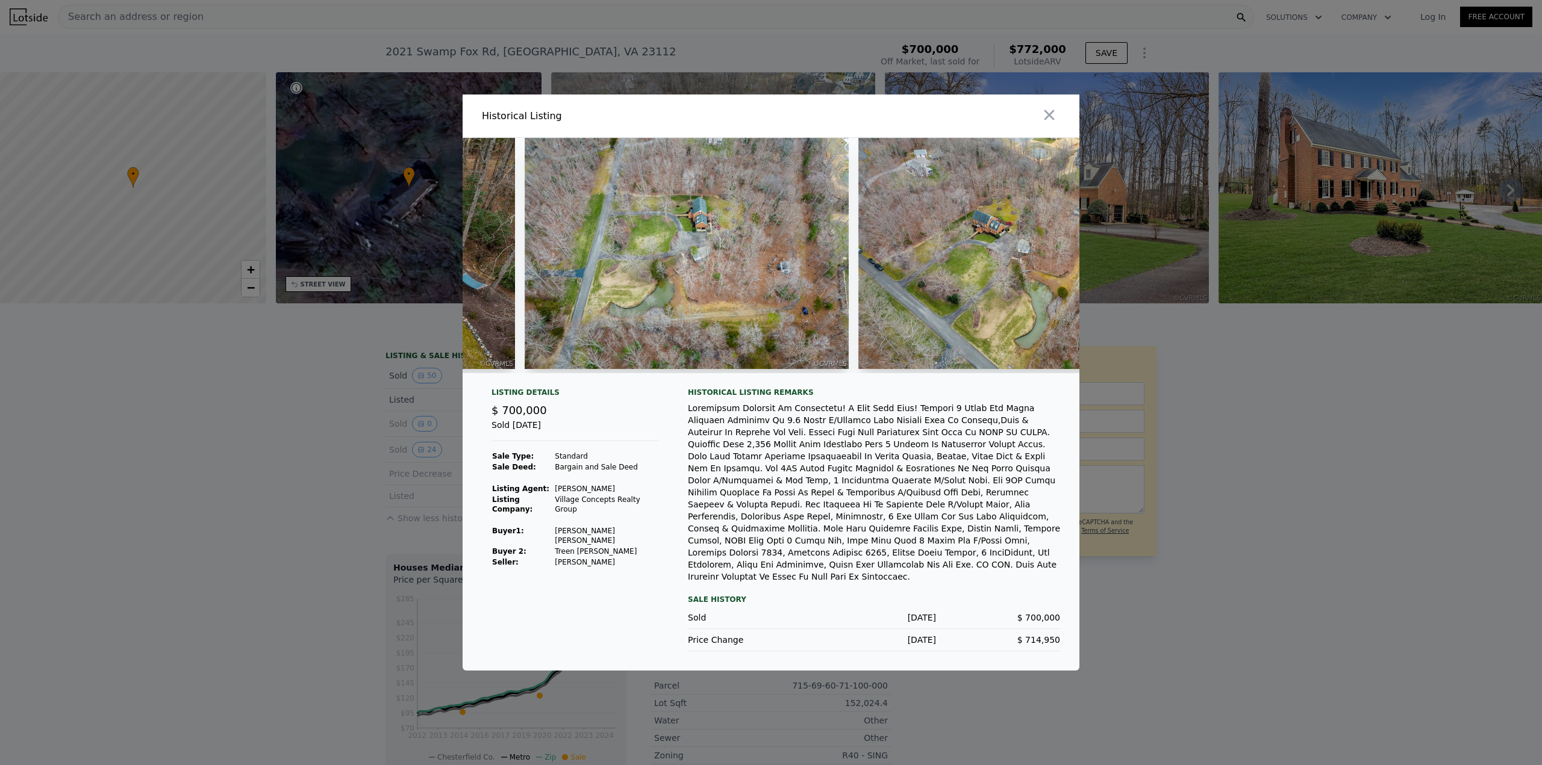
scroll to position [0, 14657]
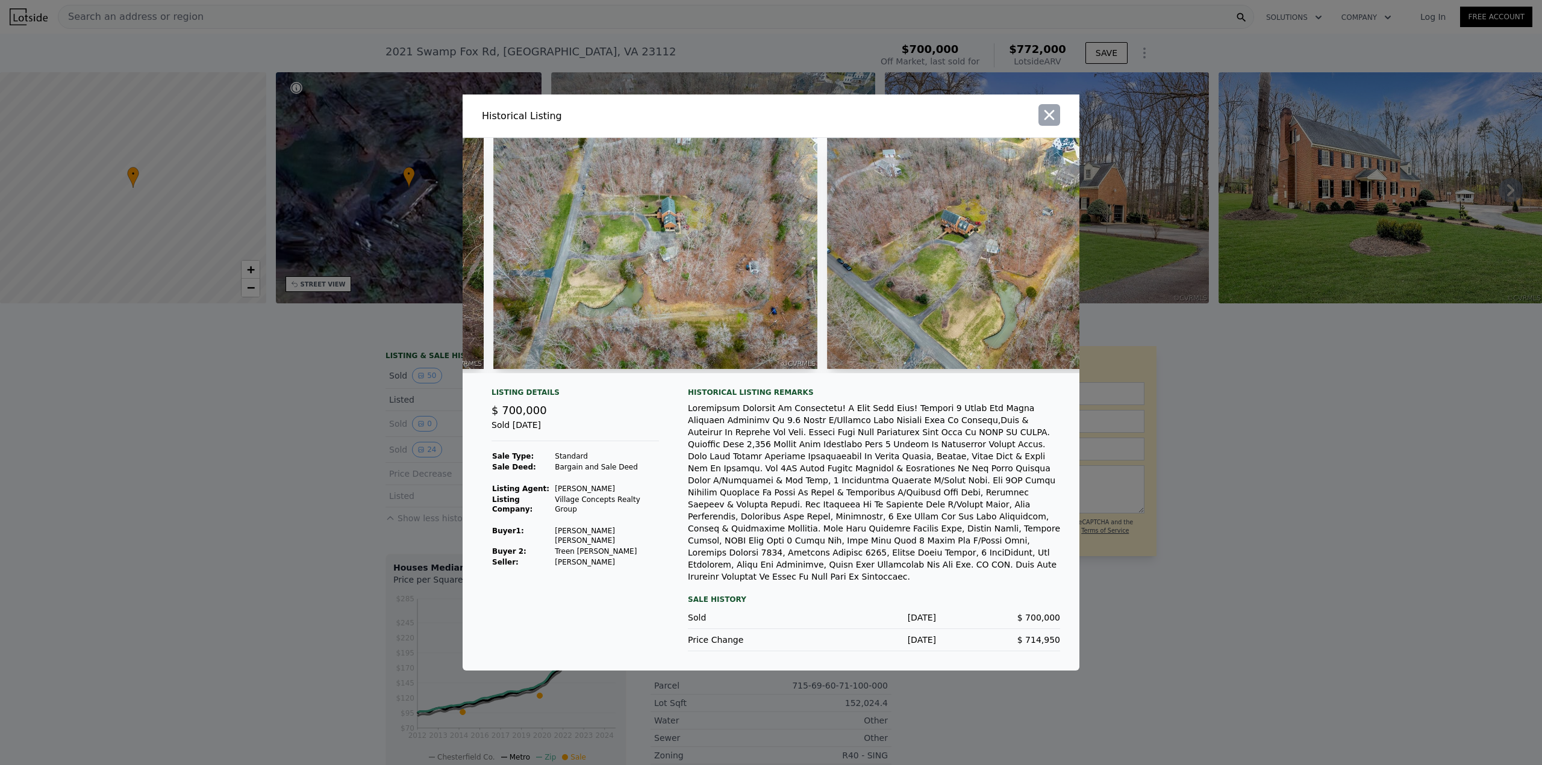
click at [1052, 123] on icon "button" at bounding box center [1049, 115] width 17 height 17
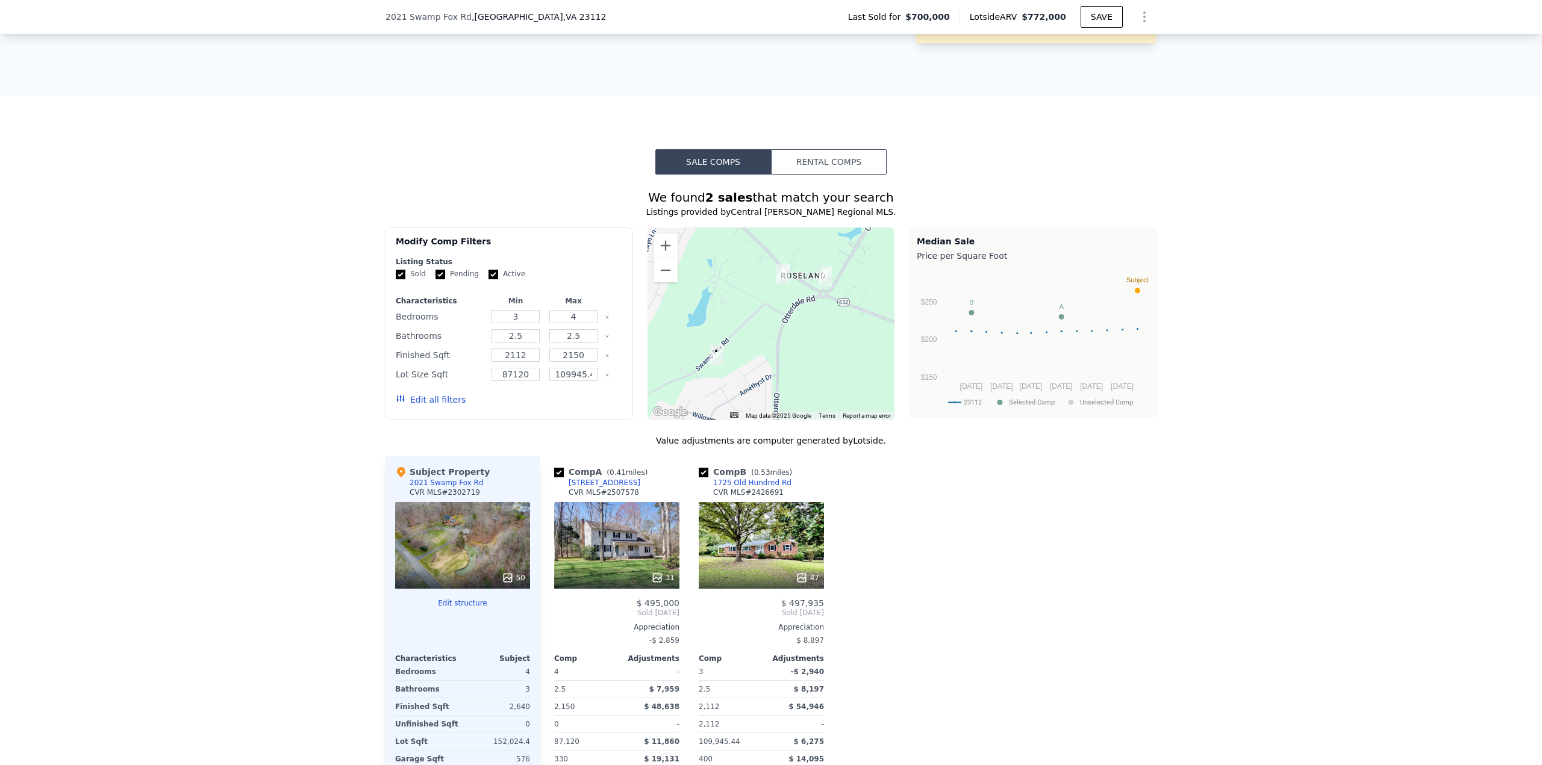
scroll to position [237, 0]
